Goal: Navigation & Orientation: Find specific page/section

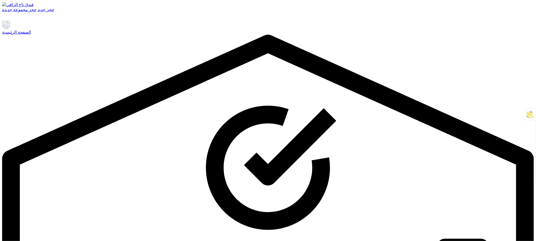
click at [34, 35] on div "الصفحة الرئيسية" at bounding box center [267, 32] width 531 height 5
click at [31, 34] on font "الصفحة الرئيسية" at bounding box center [16, 32] width 29 height 4
